Goal: Find specific page/section: Find specific page/section

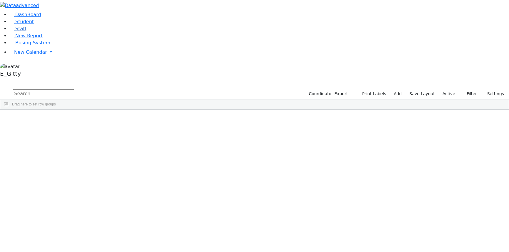
click at [26, 31] on link "Staff" at bounding box center [17, 29] width 17 height 6
click at [74, 89] on input "text" at bounding box center [43, 93] width 61 height 9
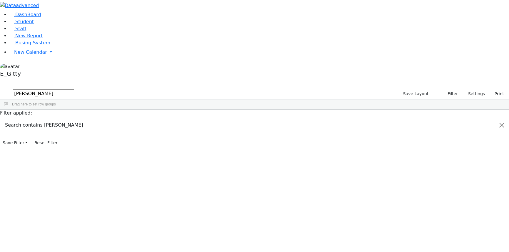
click at [62, 119] on div "[PERSON_NAME]" at bounding box center [46, 123] width 31 height 8
click at [74, 89] on input "[PERSON_NAME]" at bounding box center [43, 93] width 61 height 9
type input "m"
type input "b"
type input "k"
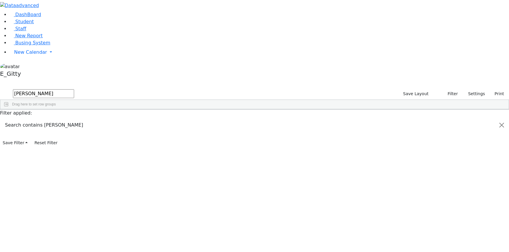
type input "[PERSON_NAME]"
